Goal: Task Accomplishment & Management: Use online tool/utility

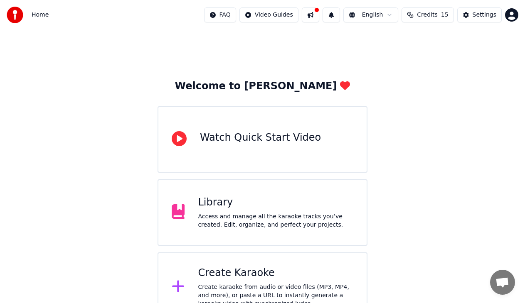
click at [261, 281] on div "Create Karaoke Create karaoke from audio or video files (MP3, MP4, and more), o…" at bounding box center [275, 288] width 155 height 42
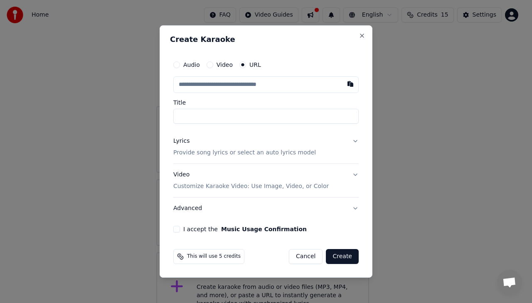
paste input "**********"
type input "**********"
drag, startPoint x: 204, startPoint y: 116, endPoint x: 159, endPoint y: 116, distance: 45.3
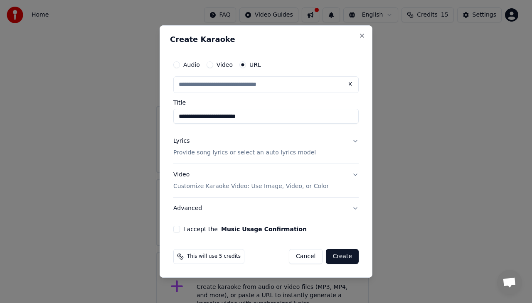
click at [159, 116] on body "**********" at bounding box center [262, 161] width 525 height 323
type input "**********"
drag, startPoint x: 222, startPoint y: 114, endPoint x: 198, endPoint y: 118, distance: 24.4
click at [198, 118] on input "**********" at bounding box center [265, 116] width 185 height 15
type input "**********"
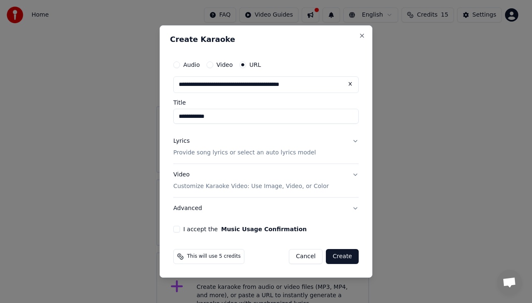
click at [212, 154] on p "Provide song lyrics or select an auto lyrics model" at bounding box center [244, 153] width 143 height 8
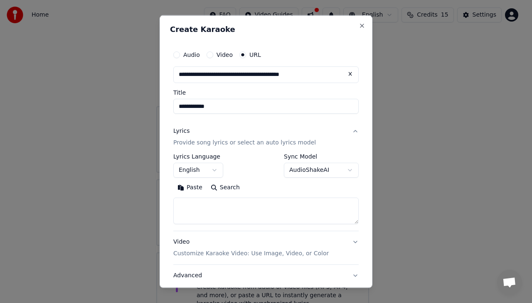
click at [191, 207] on textarea at bounding box center [265, 210] width 185 height 27
paste textarea "**********"
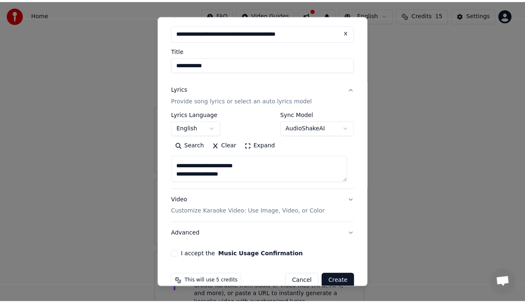
scroll to position [57, 0]
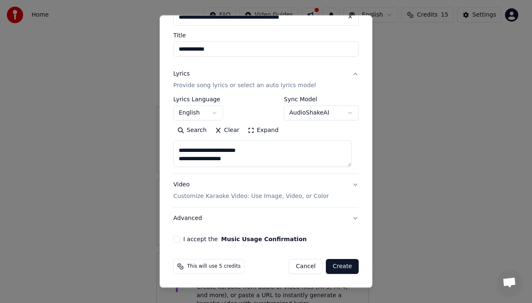
type textarea "**********"
click at [177, 239] on button "I accept the Music Usage Confirmation" at bounding box center [176, 239] width 7 height 7
click at [342, 269] on button "Create" at bounding box center [342, 266] width 33 height 15
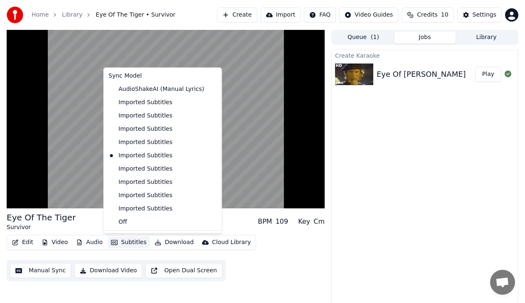
click at [131, 244] on button "Subtitles" at bounding box center [129, 243] width 42 height 12
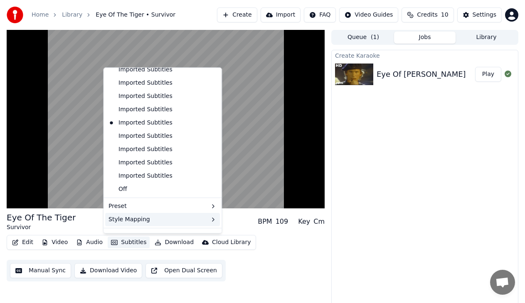
scroll to position [45, 0]
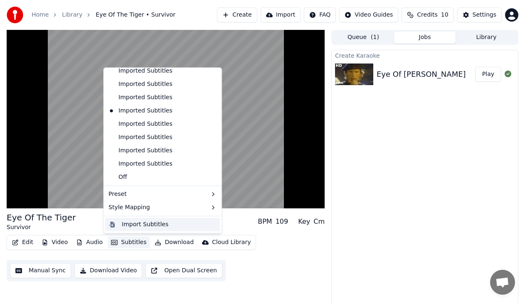
click at [139, 225] on div "Import Subtitles" at bounding box center [145, 225] width 47 height 8
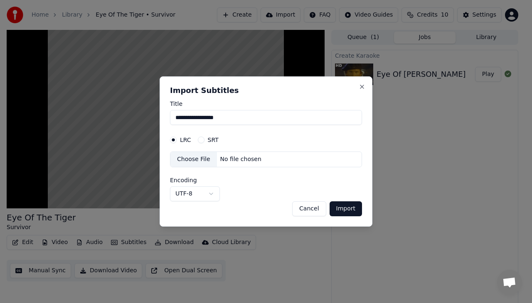
click at [229, 158] on div "No file chosen" at bounding box center [241, 159] width 48 height 8
click at [340, 209] on button "Import" at bounding box center [346, 209] width 32 height 15
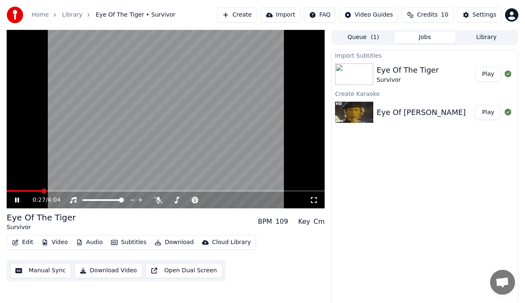
click at [498, 113] on button "Play" at bounding box center [488, 112] width 26 height 15
click at [56, 193] on span at bounding box center [57, 191] width 5 height 5
click at [67, 190] on video at bounding box center [166, 119] width 318 height 179
click at [63, 190] on span at bounding box center [65, 191] width 5 height 5
click at [17, 199] on icon at bounding box center [17, 200] width 5 height 6
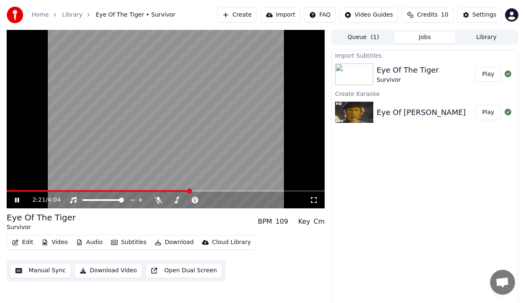
click at [16, 202] on icon at bounding box center [17, 200] width 4 height 5
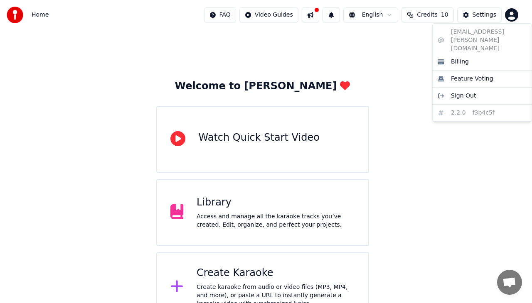
click at [515, 12] on html "Home FAQ Video Guides English Credits 10 Settings Welcome to Youka Watch Quick …" at bounding box center [266, 161] width 532 height 323
click at [227, 275] on html "Home FAQ Video Guides English Credits 10 Settings Welcome to Youka Watch Quick …" at bounding box center [266, 161] width 532 height 323
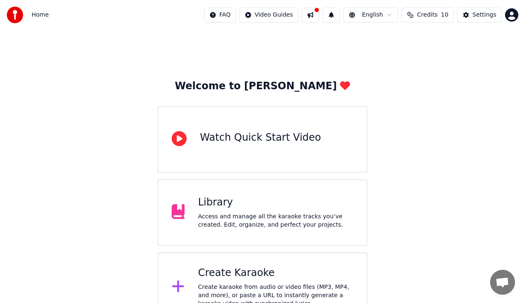
click at [228, 278] on div "Create Karaoke" at bounding box center [275, 273] width 155 height 13
click at [252, 270] on div "Create Karaoke" at bounding box center [275, 273] width 155 height 13
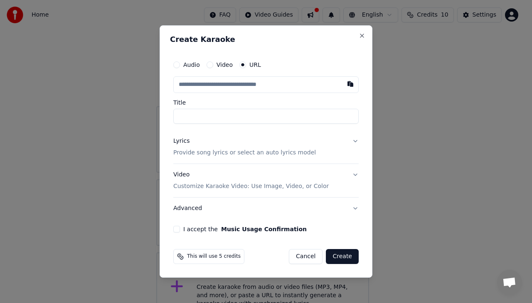
click at [218, 155] on p "Provide song lyrics or select an auto lyrics model" at bounding box center [244, 153] width 143 height 8
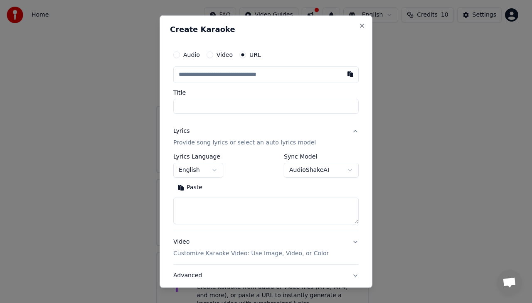
click at [200, 204] on textarea at bounding box center [265, 210] width 185 height 27
paste textarea "**********"
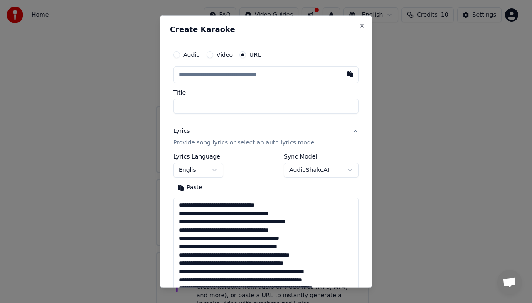
scroll to position [260, 0]
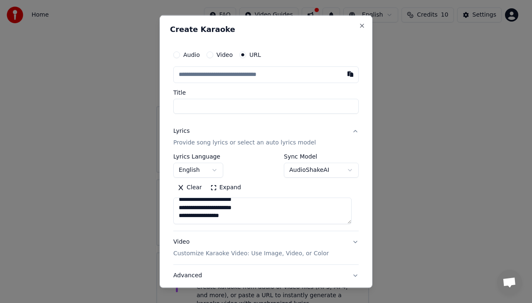
type textarea "**********"
click at [217, 75] on input "text" at bounding box center [265, 75] width 185 height 17
paste input "**********"
type input "**********"
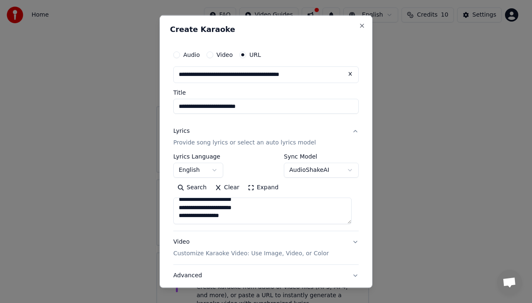
type input "**********"
drag, startPoint x: 206, startPoint y: 106, endPoint x: 135, endPoint y: 105, distance: 70.3
click at [135, 105] on body "**********" at bounding box center [262, 161] width 525 height 323
type input "**********"
drag, startPoint x: 226, startPoint y: 111, endPoint x: 198, endPoint y: 112, distance: 27.9
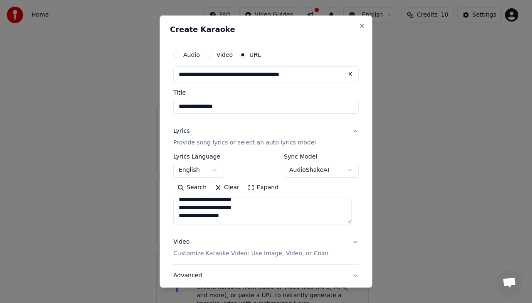
click at [198, 112] on input "**********" at bounding box center [265, 106] width 185 height 15
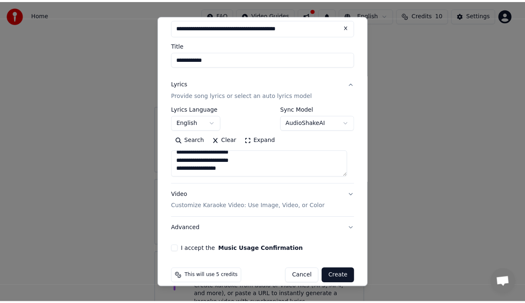
scroll to position [57, 0]
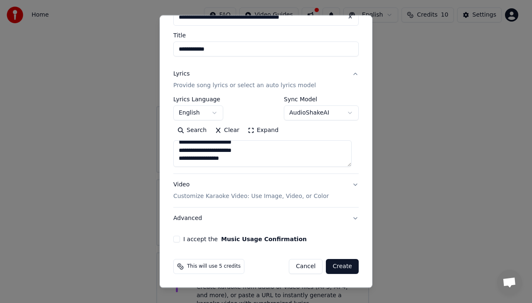
type input "**********"
click at [179, 240] on button "I accept the Music Usage Confirmation" at bounding box center [176, 239] width 7 height 7
click at [335, 266] on button "Create" at bounding box center [342, 266] width 33 height 15
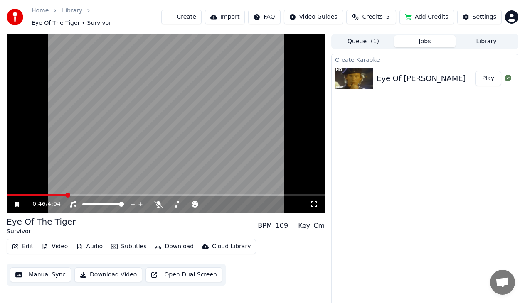
click at [67, 193] on span at bounding box center [67, 195] width 5 height 5
click at [121, 246] on button "Subtitles" at bounding box center [129, 247] width 42 height 12
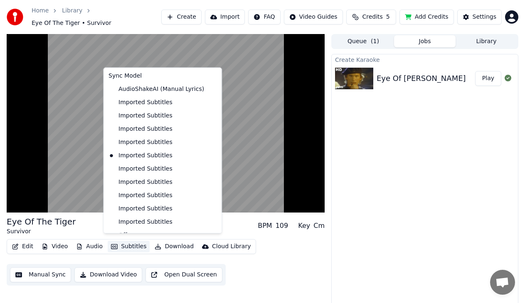
scroll to position [58, 0]
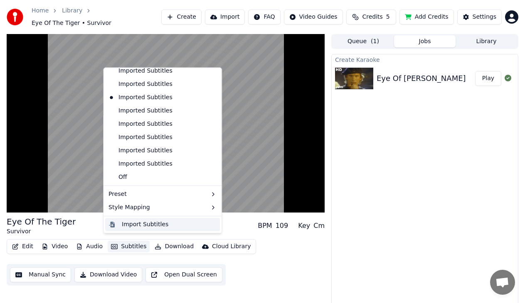
click at [148, 227] on div "Import Subtitles" at bounding box center [145, 225] width 47 height 8
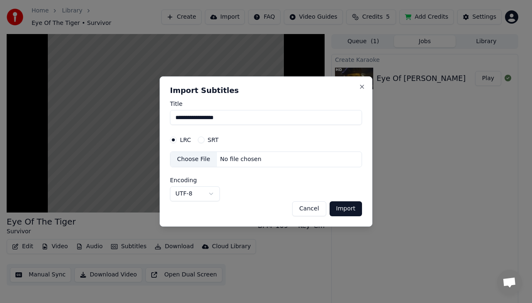
click at [259, 165] on div "Choose File No file chosen" at bounding box center [266, 160] width 192 height 16
click at [344, 212] on button "Import" at bounding box center [346, 209] width 32 height 15
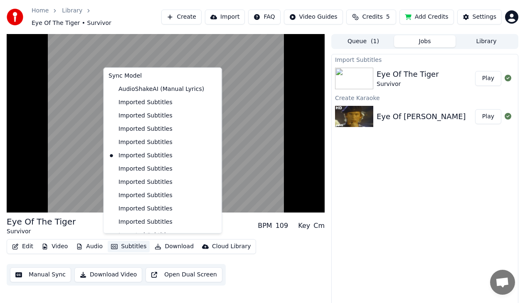
click at [135, 245] on button "Subtitles" at bounding box center [129, 247] width 42 height 12
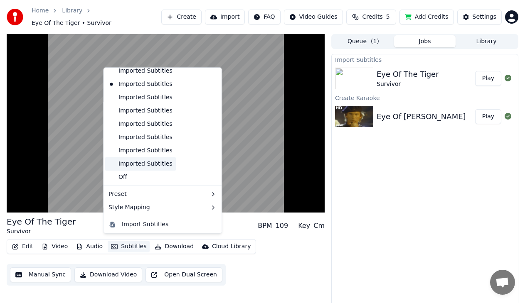
click at [152, 168] on div "Imported Subtitles" at bounding box center [140, 164] width 71 height 13
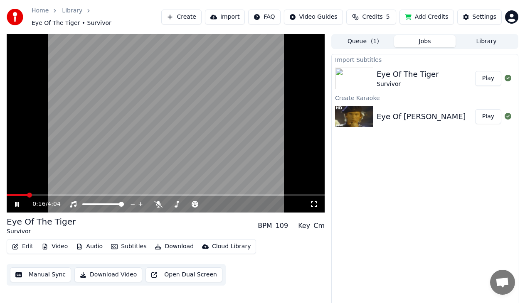
click at [28, 197] on span at bounding box center [29, 195] width 5 height 5
click at [47, 193] on span at bounding box center [48, 195] width 5 height 5
click at [489, 111] on button "Play" at bounding box center [488, 116] width 26 height 15
click at [54, 193] on span at bounding box center [56, 195] width 5 height 5
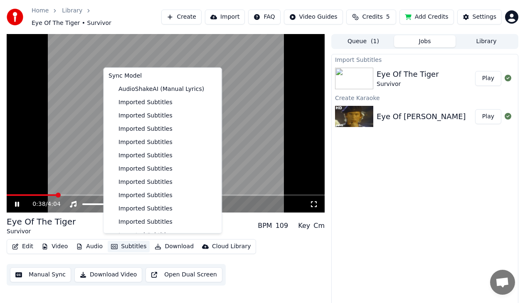
click at [124, 245] on button "Subtitles" at bounding box center [129, 247] width 42 height 12
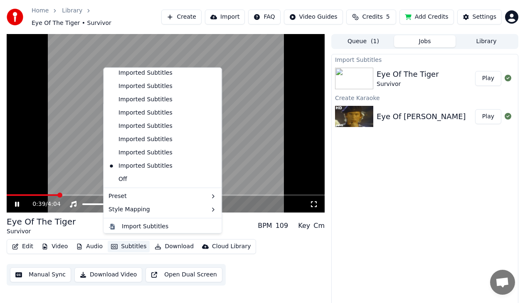
scroll to position [71, 0]
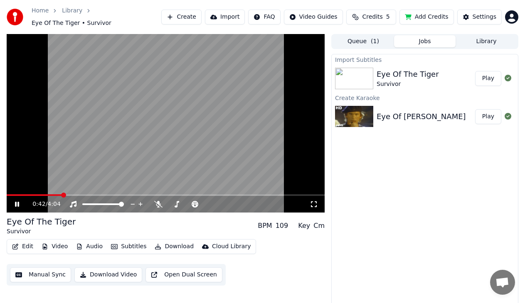
click at [371, 160] on div "Import Subtitles Eye Of The Tiger Survivor Play Create Karaoke Eye Of [PERSON_N…" at bounding box center [424, 183] width 187 height 258
click at [127, 241] on button "Subtitles" at bounding box center [129, 247] width 42 height 12
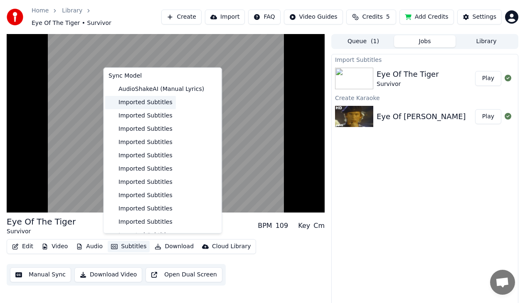
click at [156, 104] on div "Imported Subtitles" at bounding box center [140, 102] width 71 height 13
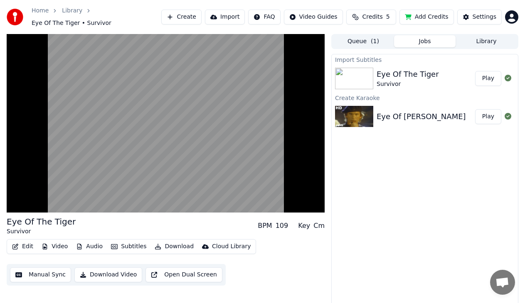
click at [132, 241] on button "Subtitles" at bounding box center [129, 247] width 42 height 12
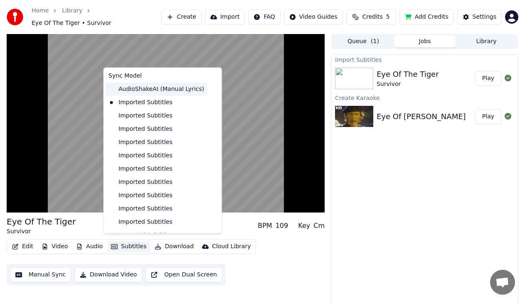
click at [155, 88] on div "AudioShakeAI (Manual Lyrics)" at bounding box center [156, 89] width 102 height 13
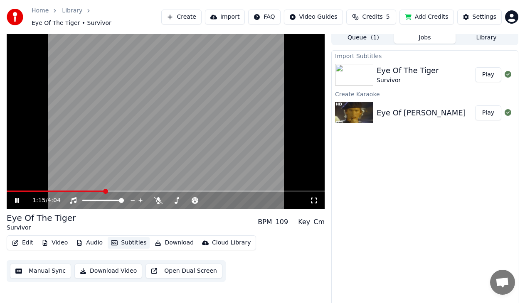
scroll to position [4, 0]
click at [30, 186] on video at bounding box center [166, 119] width 318 height 179
click at [30, 192] on div "1:18 / 4:04" at bounding box center [166, 200] width 318 height 17
click at [33, 185] on video at bounding box center [166, 119] width 318 height 179
drag, startPoint x: 111, startPoint y: 184, endPoint x: 29, endPoint y: 191, distance: 82.2
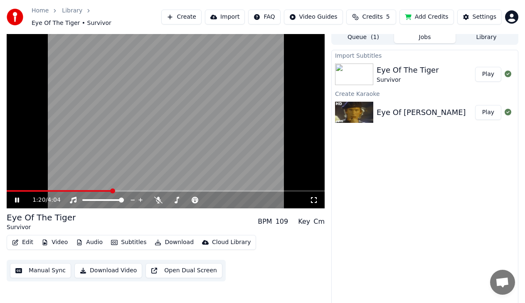
click at [29, 191] on div "1:20 / 4:04" at bounding box center [166, 119] width 318 height 179
click at [28, 190] on span at bounding box center [60, 191] width 106 height 2
click at [19, 197] on icon at bounding box center [22, 200] width 19 height 7
click at [48, 189] on span at bounding box center [49, 191] width 5 height 5
click at [61, 190] on span at bounding box center [34, 191] width 54 height 2
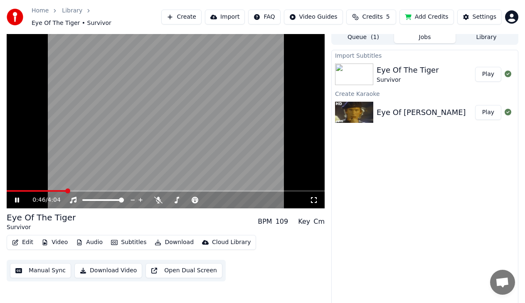
click at [66, 189] on span at bounding box center [67, 191] width 5 height 5
click at [133, 239] on button "Subtitles" at bounding box center [129, 243] width 42 height 12
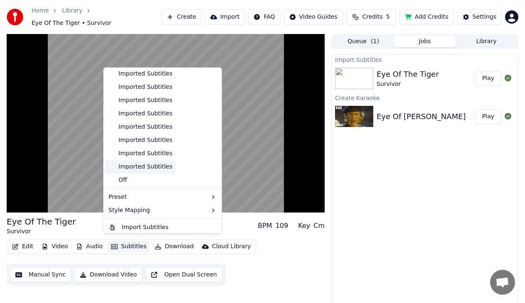
scroll to position [71, 0]
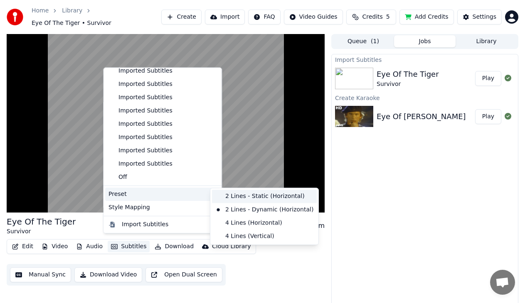
click at [261, 196] on div "2 Lines - Static (Horizontal)" at bounding box center [264, 196] width 105 height 13
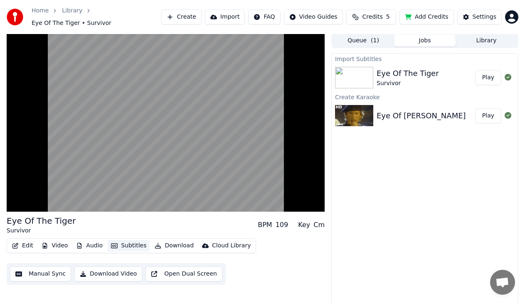
scroll to position [0, 0]
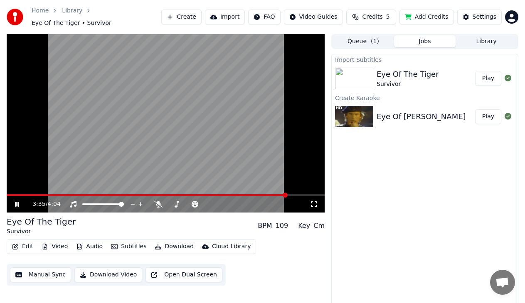
click at [125, 244] on button "Subtitles" at bounding box center [129, 247] width 42 height 12
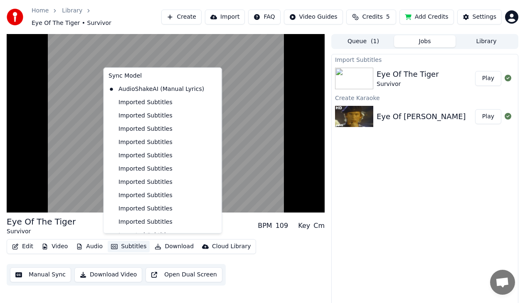
scroll to position [71, 0]
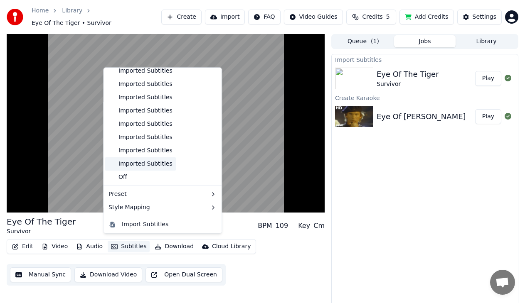
click at [149, 167] on div "Imported Subtitles" at bounding box center [140, 164] width 71 height 13
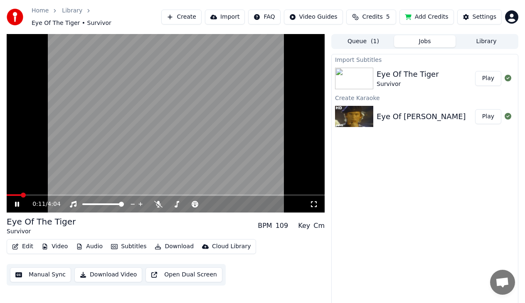
click at [21, 195] on span at bounding box center [14, 196] width 14 height 2
click at [29, 195] on span at bounding box center [166, 196] width 318 height 2
click at [47, 190] on video at bounding box center [166, 123] width 318 height 179
click at [52, 190] on video at bounding box center [166, 123] width 318 height 179
click at [60, 195] on span at bounding box center [166, 196] width 318 height 2
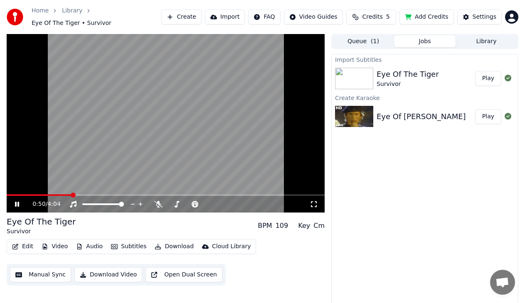
click at [71, 193] on span at bounding box center [73, 195] width 5 height 5
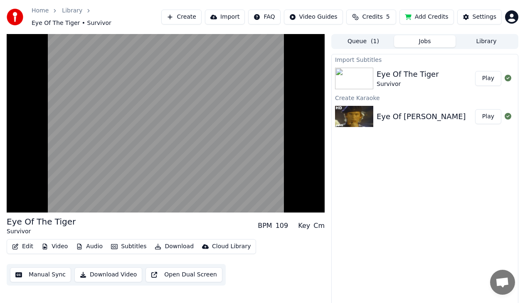
click at [129, 241] on button "Subtitles" at bounding box center [129, 247] width 42 height 12
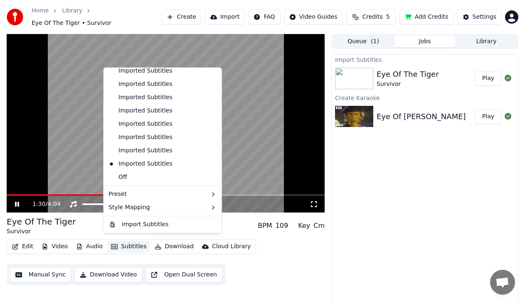
click at [308, 258] on div "Edit Video Audio Subtitles Download Cloud Library Manual Sync Download Video Op…" at bounding box center [166, 262] width 318 height 47
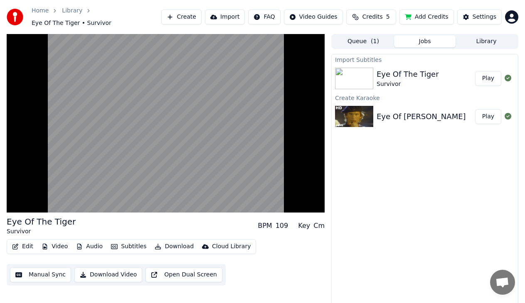
click at [389, 207] on div "Import Subtitles Eye Of The Tiger Survivor Play Create Karaoke Eye Of [PERSON_N…" at bounding box center [424, 183] width 187 height 258
